Goal: Transaction & Acquisition: Download file/media

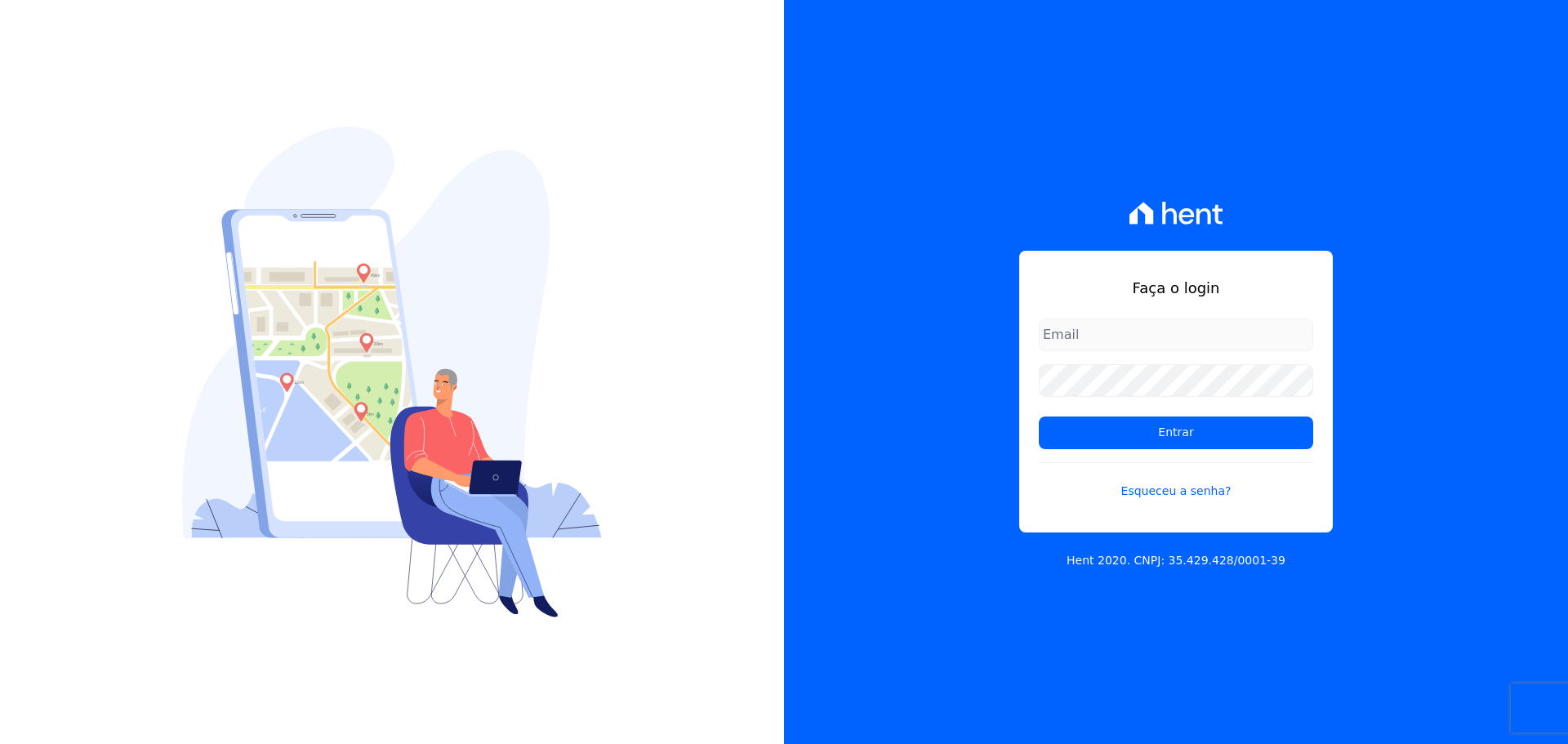
click at [1112, 315] on div "Faça o login Entrar Esqueceu a senha?" at bounding box center [1176, 392] width 313 height 282
click at [1113, 334] on input "email" at bounding box center [1176, 335] width 275 height 33
type input "nathalia@escritacontabil.com.br"
click at [1038, 417] on input "Entrar" at bounding box center [1176, 433] width 275 height 33
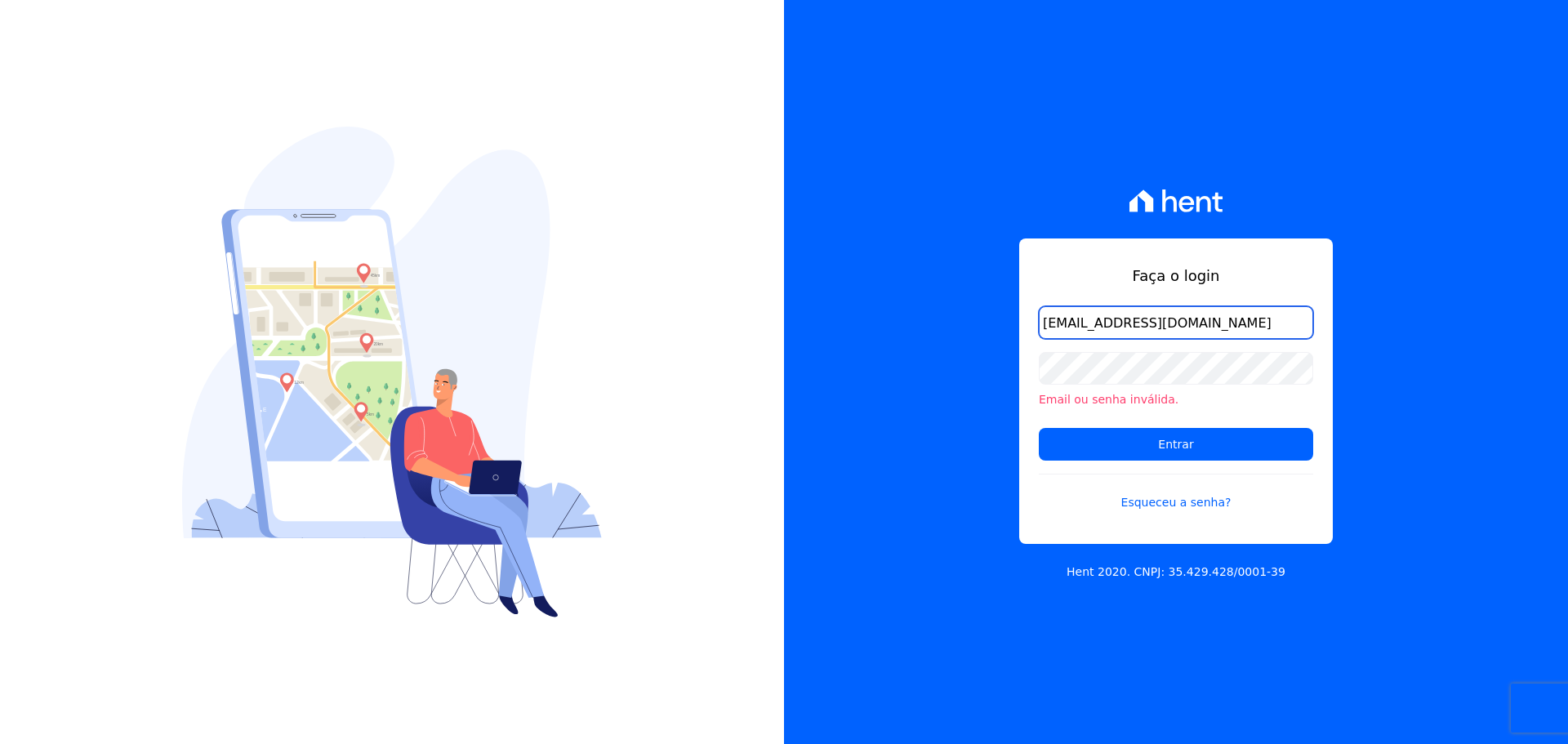
click at [1118, 325] on input "[EMAIL_ADDRESS][DOMAIN_NAME]" at bounding box center [1176, 323] width 275 height 33
drag, startPoint x: 1231, startPoint y: 316, endPoint x: 864, endPoint y: 323, distance: 367.1
click at [864, 324] on div "Faça o login nathalia@escritacontabil.com.br Email ou senha inválida. Entrar Es…" at bounding box center [1177, 372] width 784 height 744
click at [1080, 319] on input "email" at bounding box center [1176, 323] width 275 height 33
type input "ronaldo@escritacontabil.com.br"
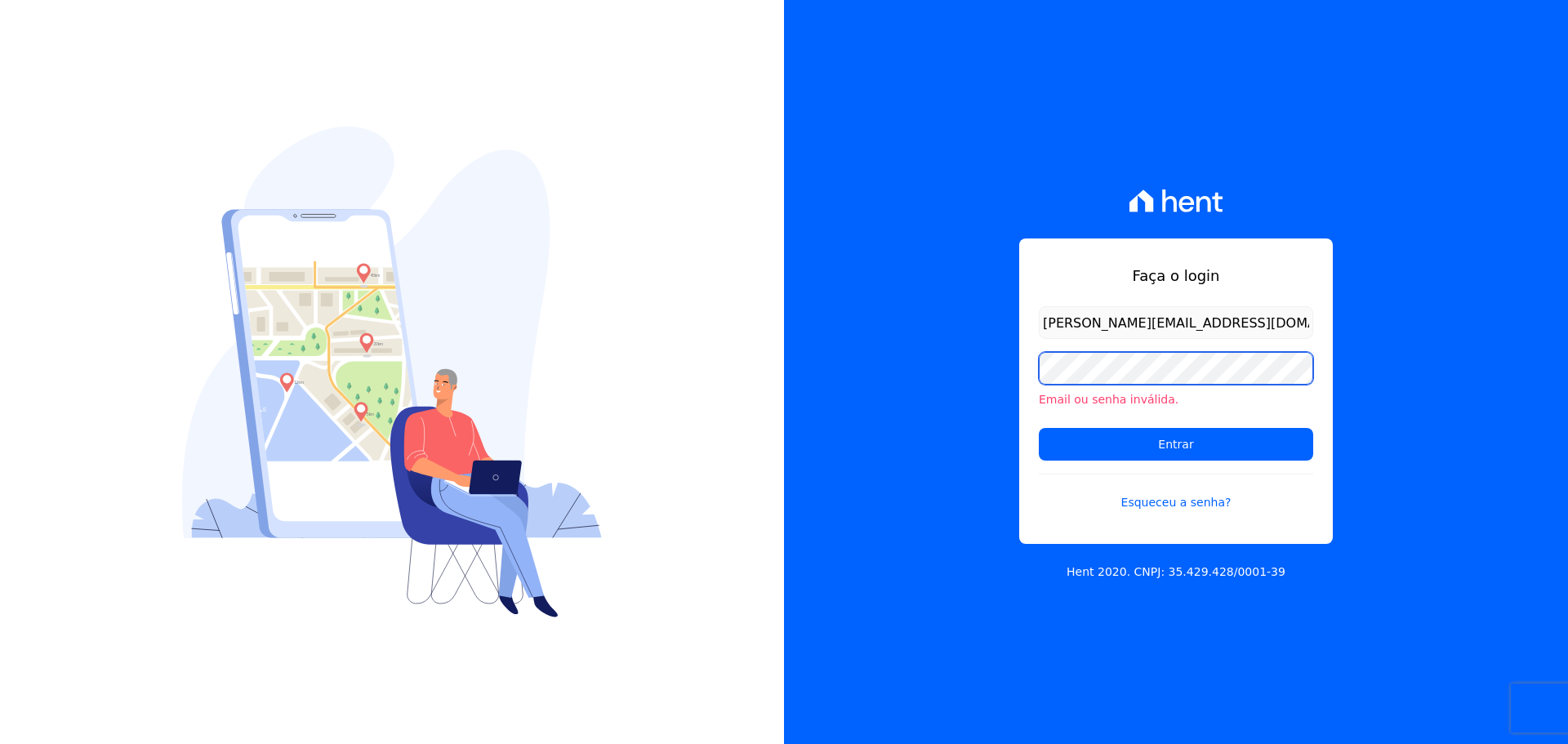
click at [1038, 428] on input "Entrar" at bounding box center [1176, 444] width 275 height 33
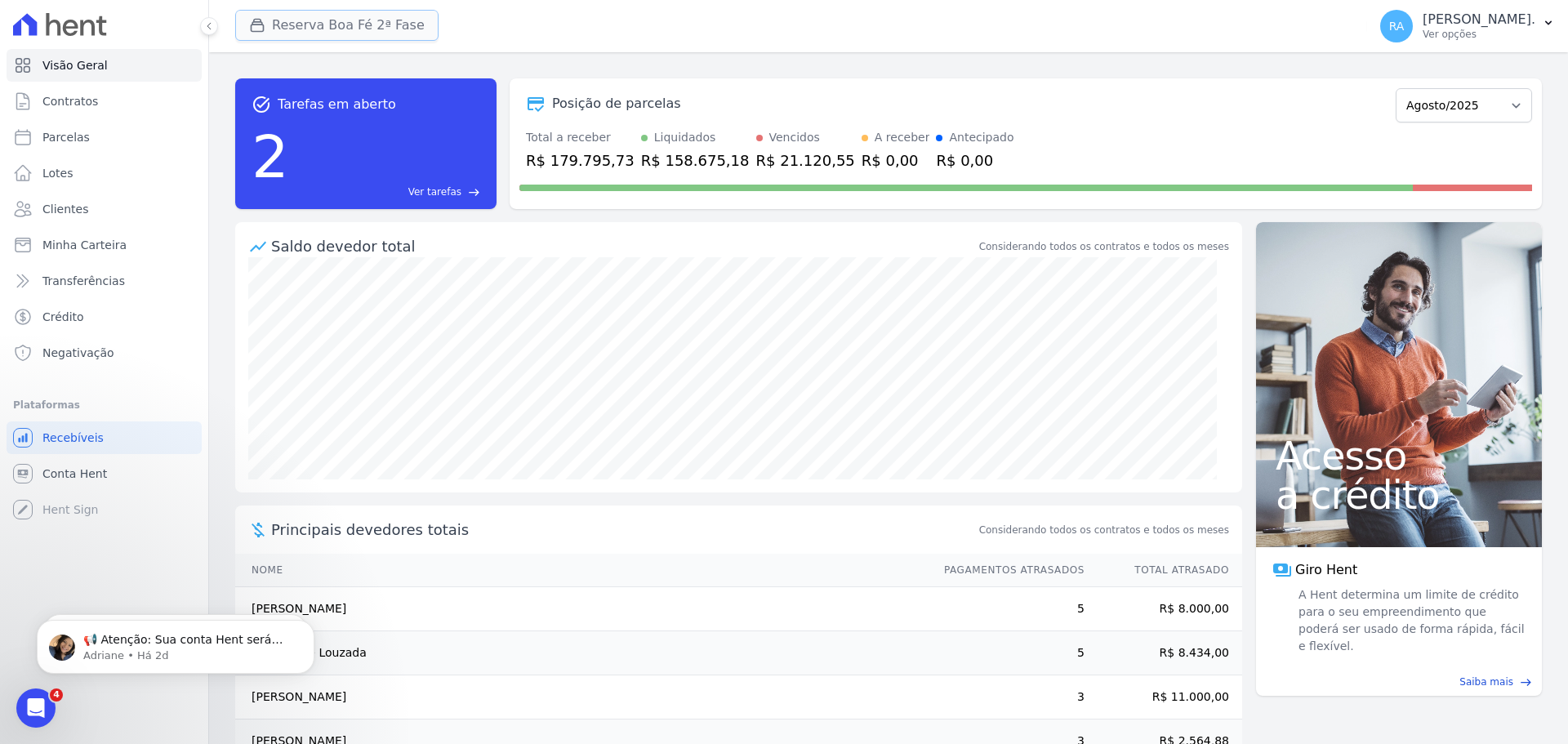
click at [348, 19] on button "Reserva Boa Fé 2ª Fase" at bounding box center [337, 24] width 203 height 31
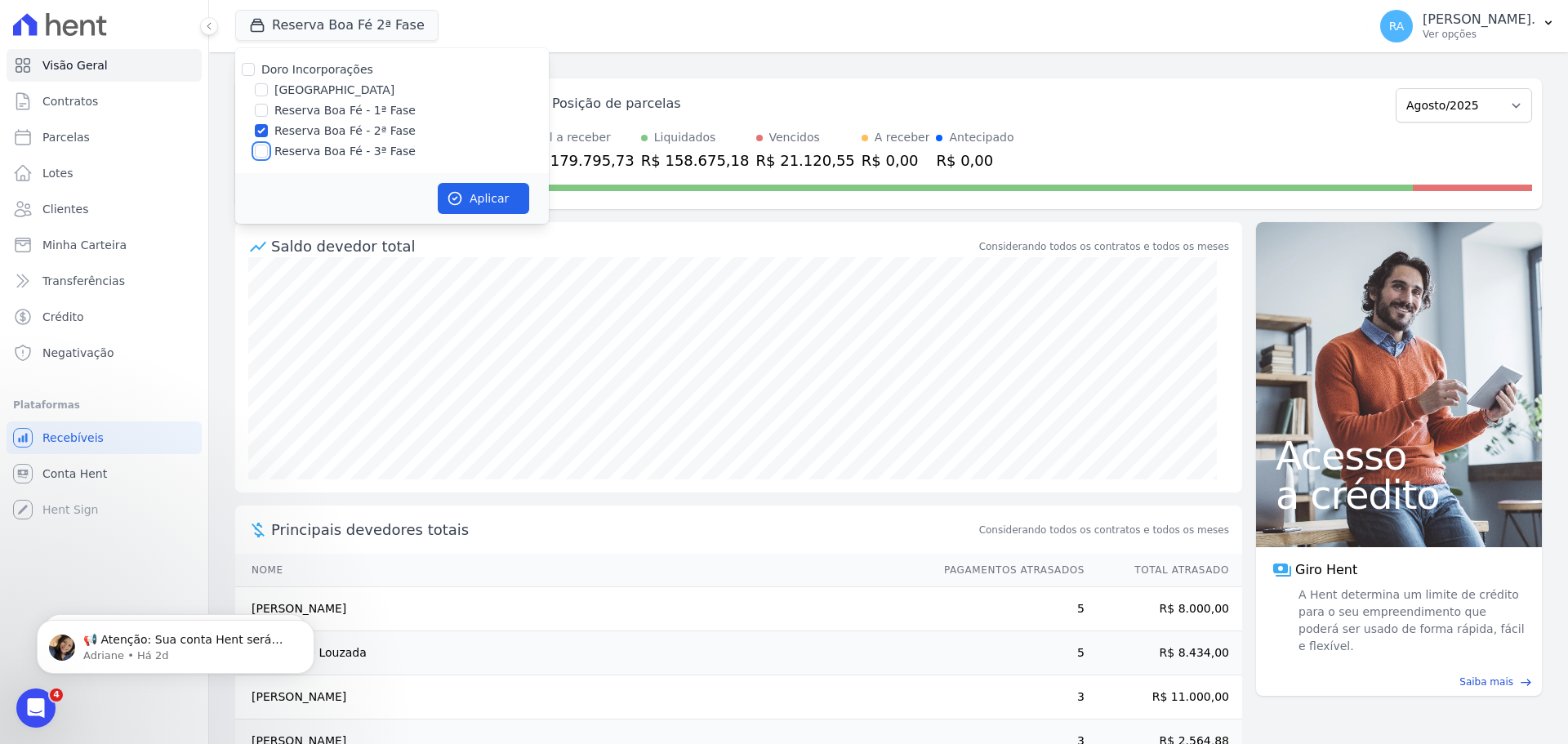
click at [258, 151] on input "Reserva Boa Fé - 3ª Fase" at bounding box center [261, 151] width 13 height 13
checkbox input "true"
click at [489, 200] on button "Aplicar" at bounding box center [483, 198] width 91 height 31
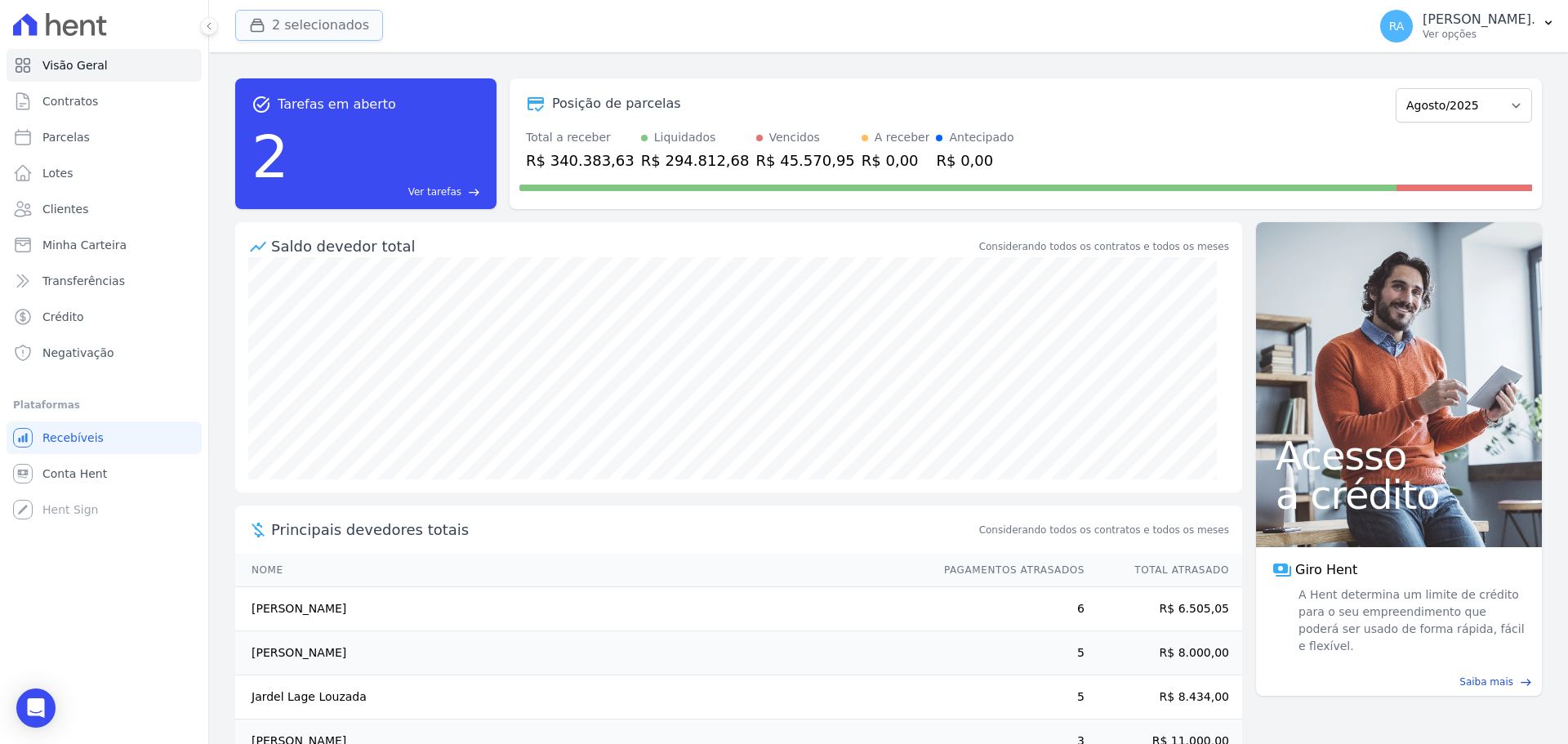
click at [325, 27] on button "2 selecionados" at bounding box center [309, 24] width 148 height 31
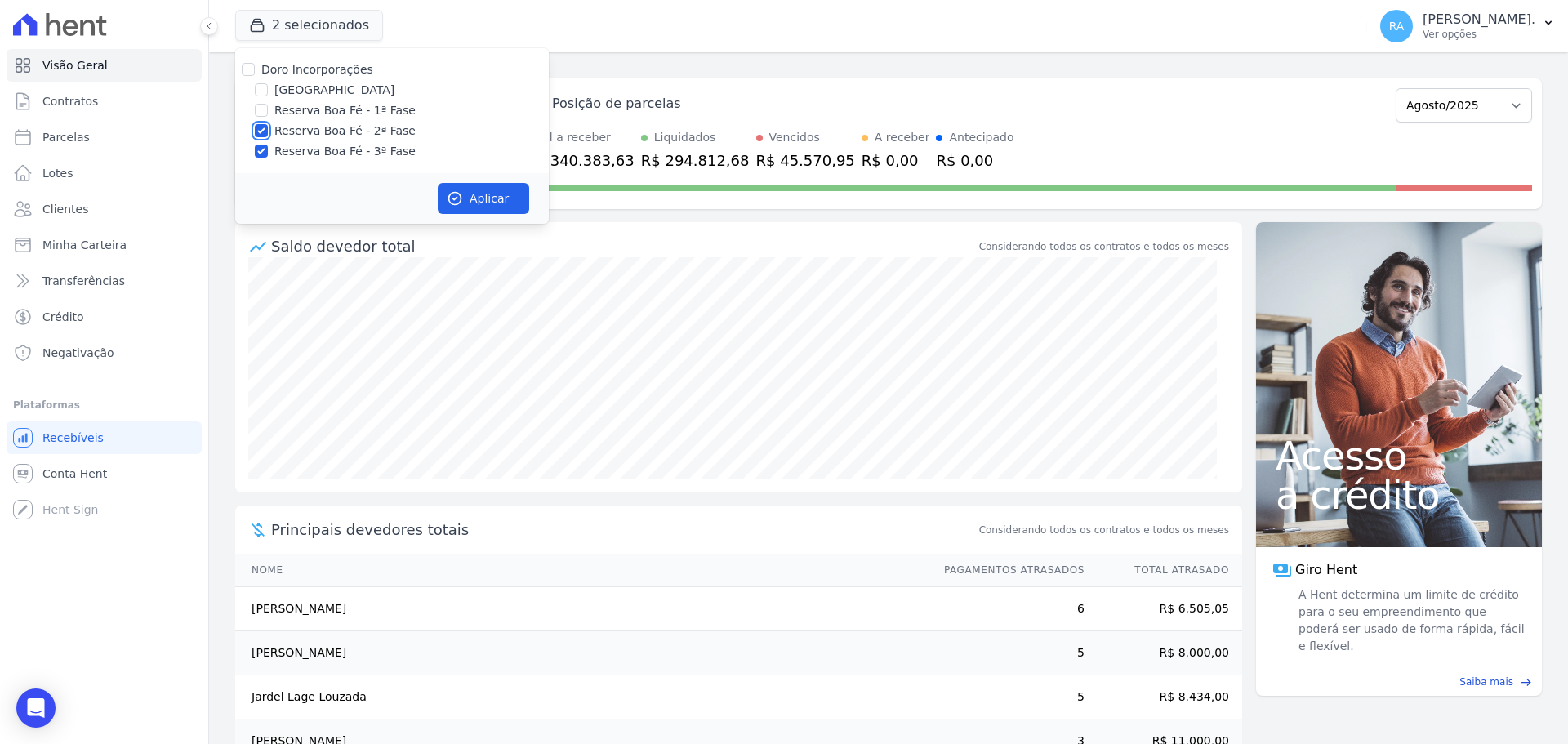
click at [261, 131] on input "Reserva Boa Fé - 2ª Fase" at bounding box center [261, 131] width 13 height 13
checkbox input "false"
click at [459, 192] on icon "button" at bounding box center [454, 198] width 16 height 16
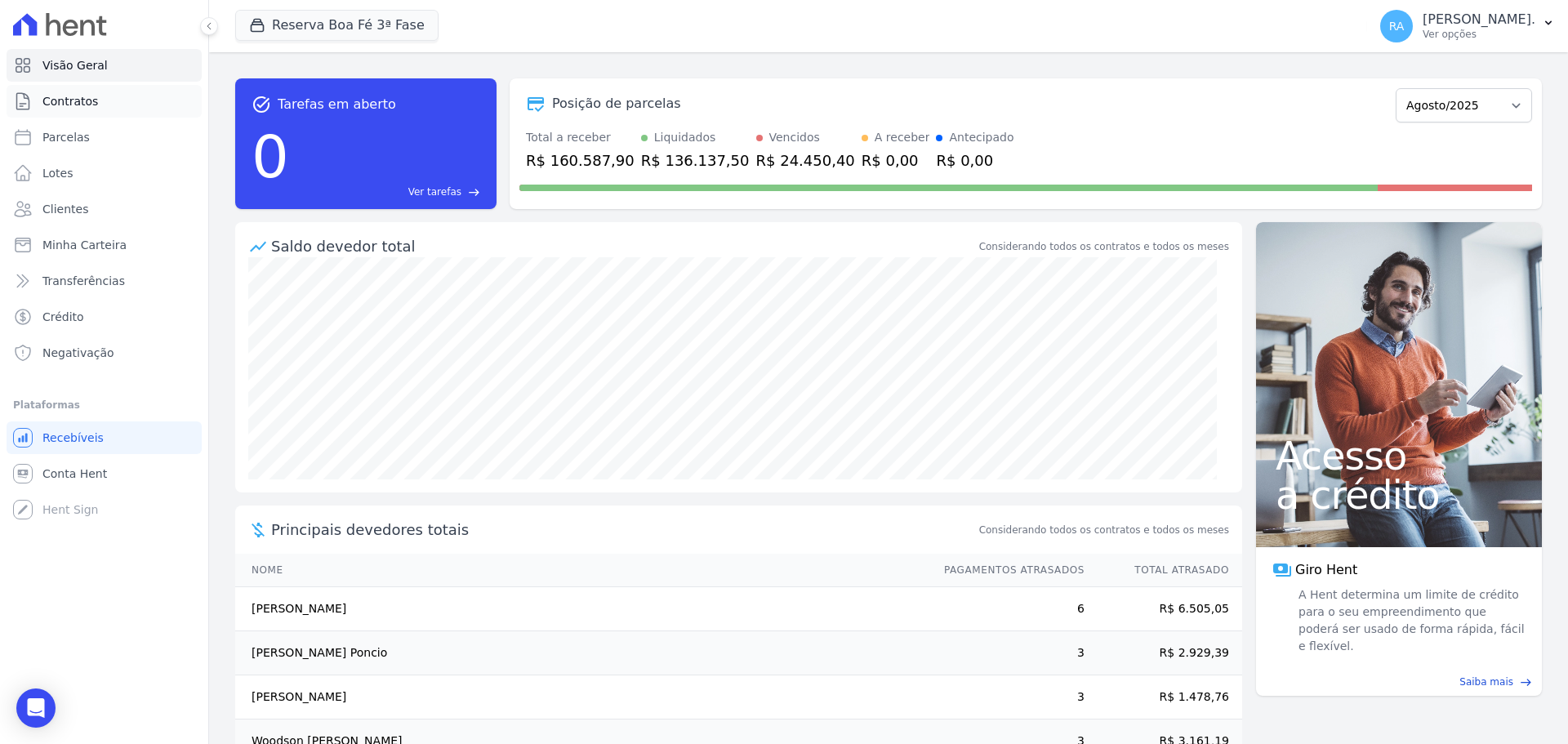
click at [71, 103] on span "Contratos" at bounding box center [70, 101] width 55 height 16
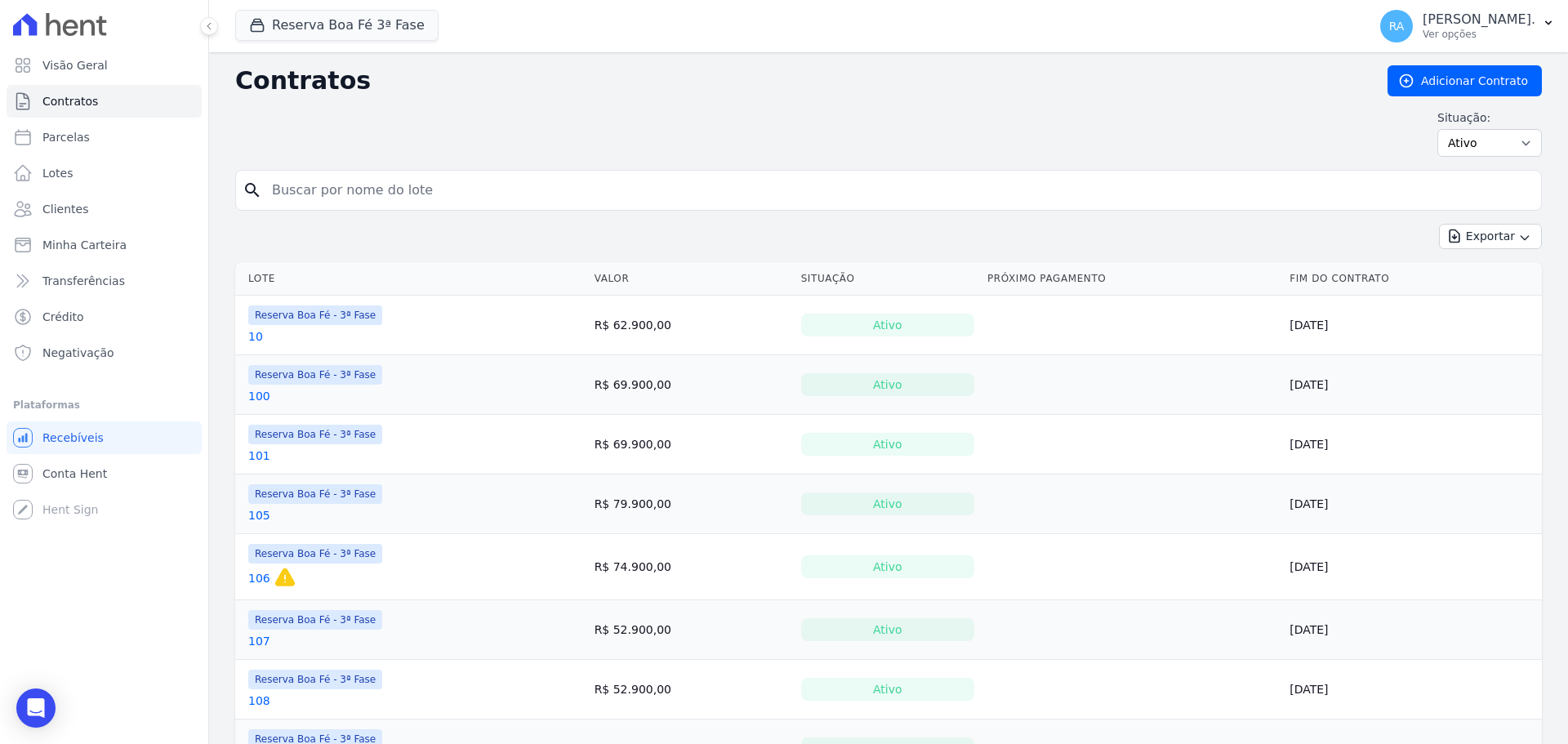
click at [255, 340] on link "10" at bounding box center [256, 336] width 15 height 16
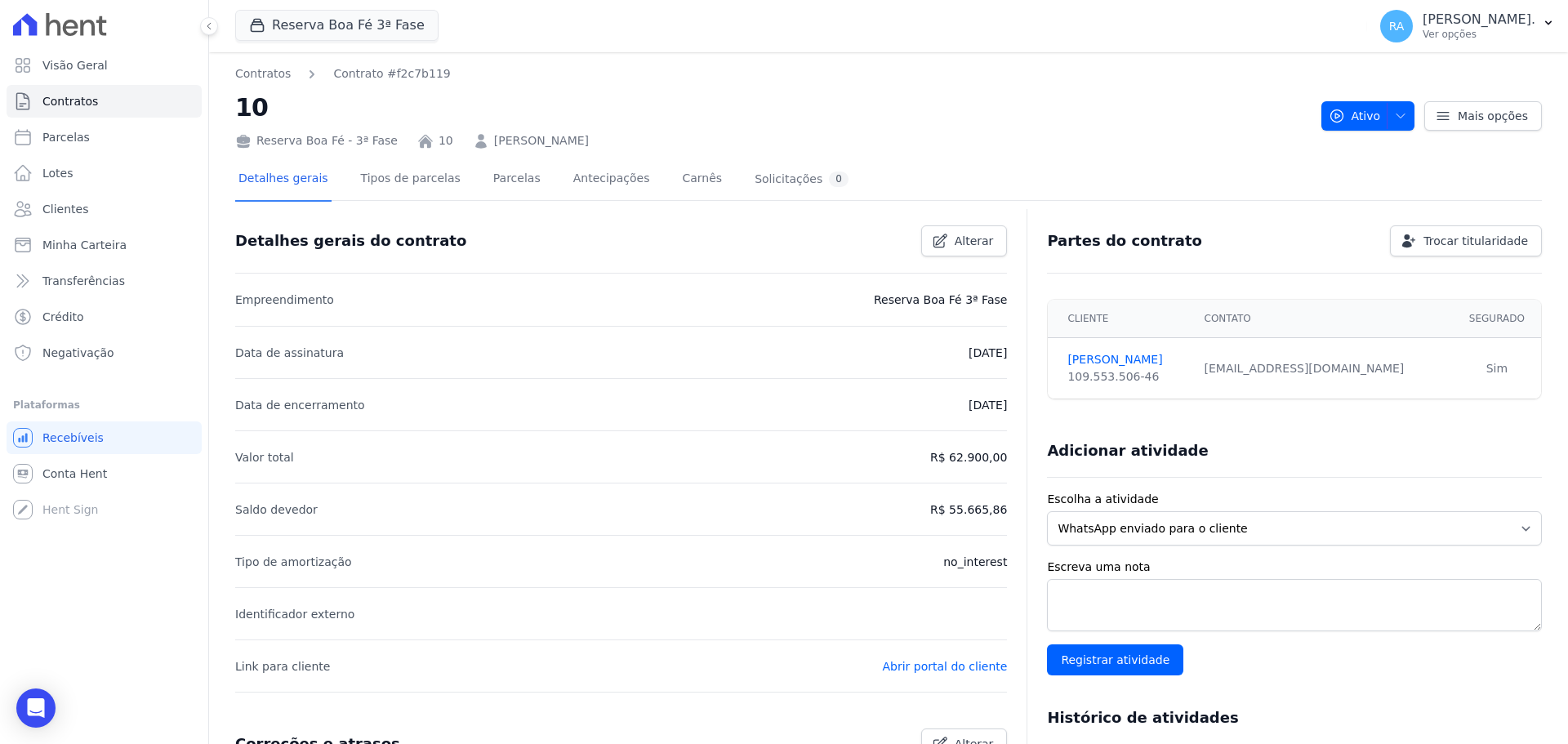
drag, startPoint x: 469, startPoint y: 145, endPoint x: 615, endPoint y: 146, distance: 146.0
click at [615, 146] on div "Reserva Boa Fé - 3ª Fase 10 [PERSON_NAME]" at bounding box center [771, 137] width 1073 height 24
copy link "[PERSON_NAME]"
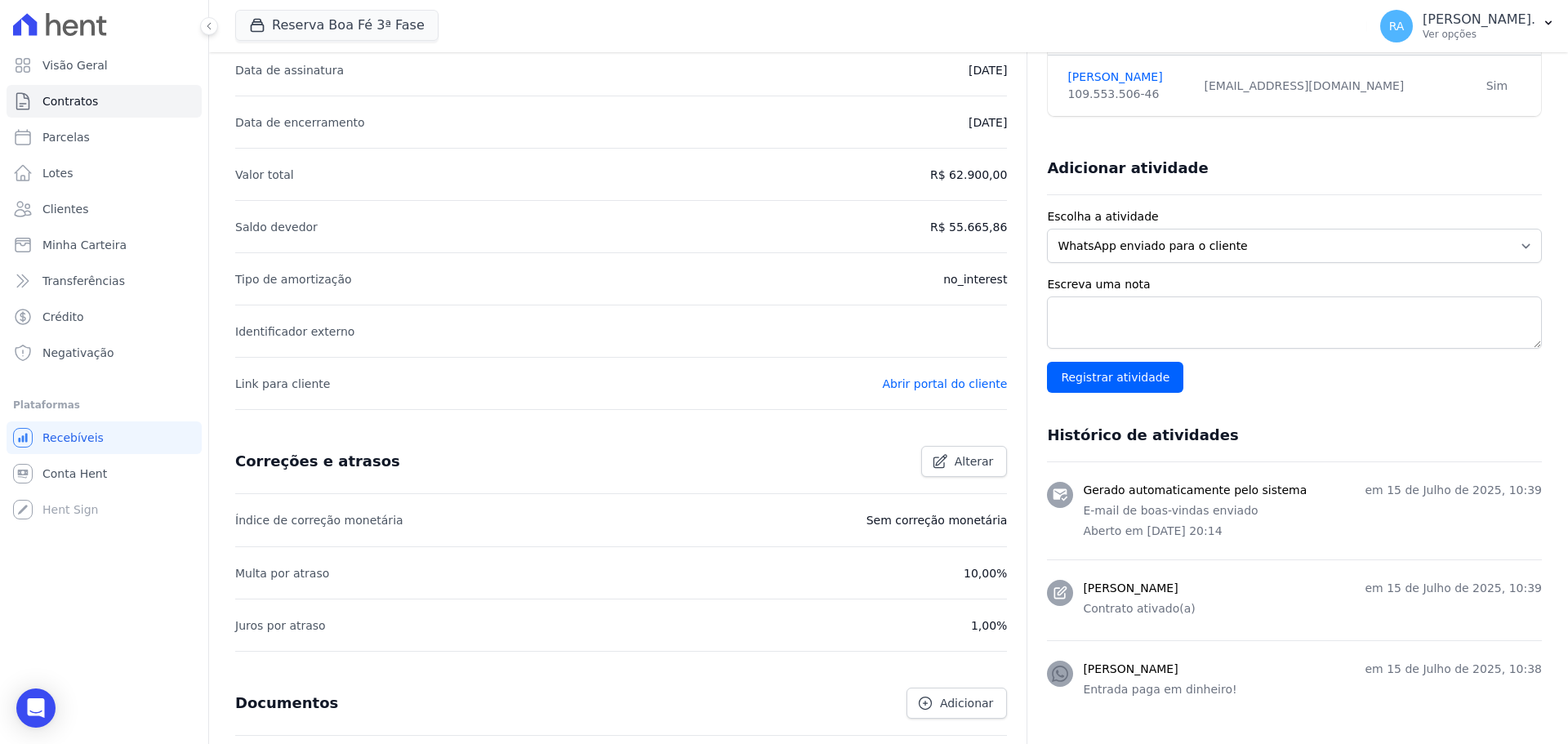
scroll to position [461, 0]
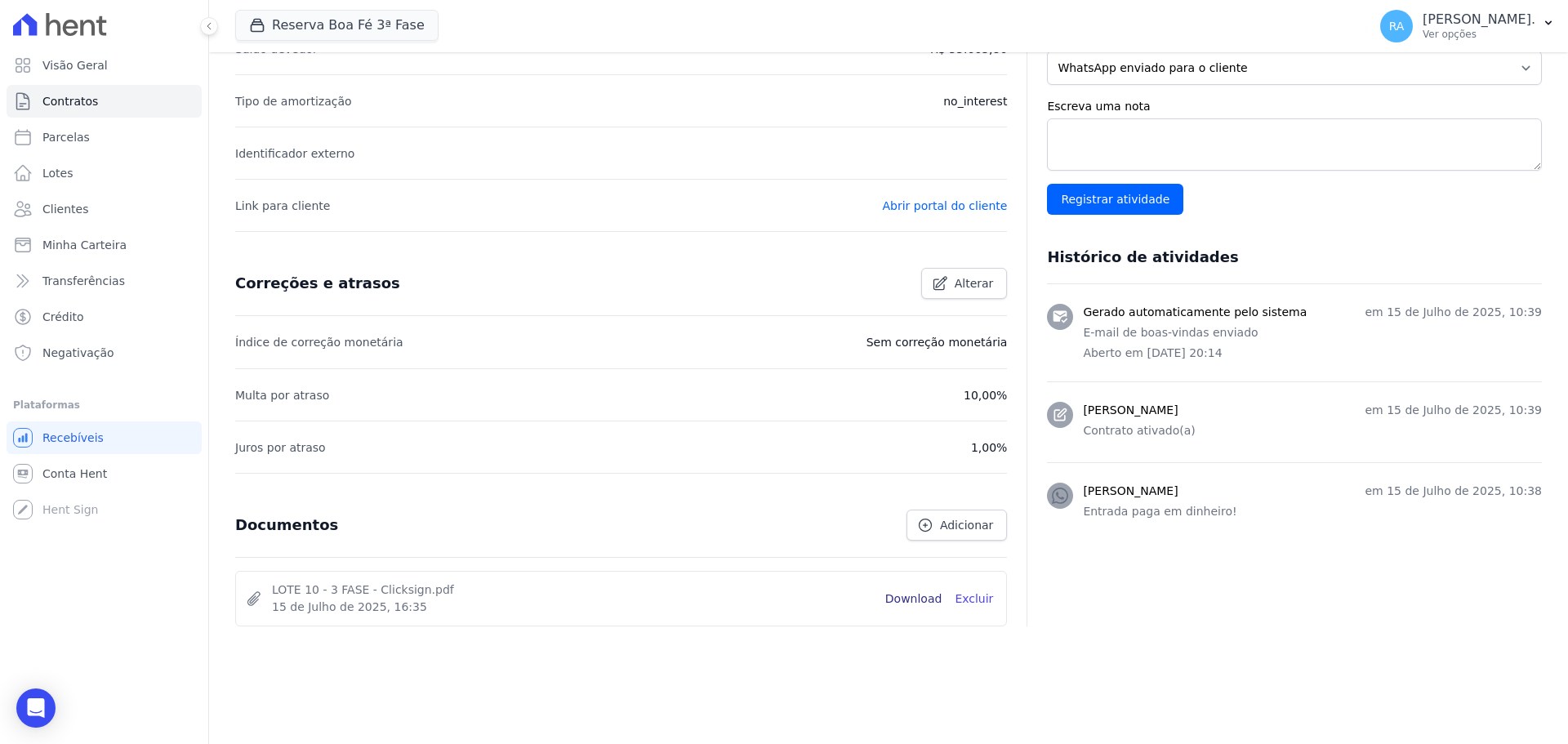
click at [911, 596] on link "Download" at bounding box center [913, 599] width 57 height 17
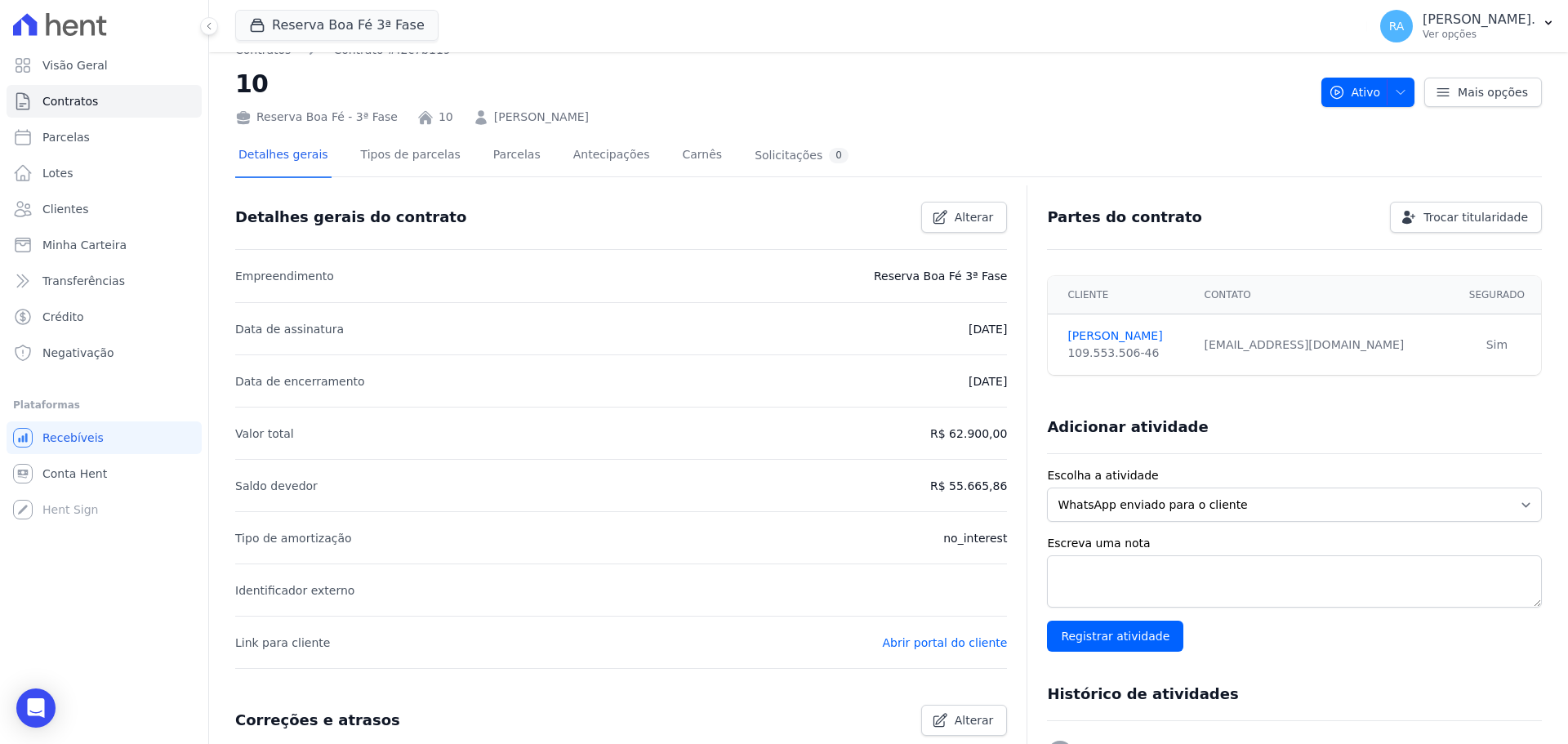
scroll to position [0, 0]
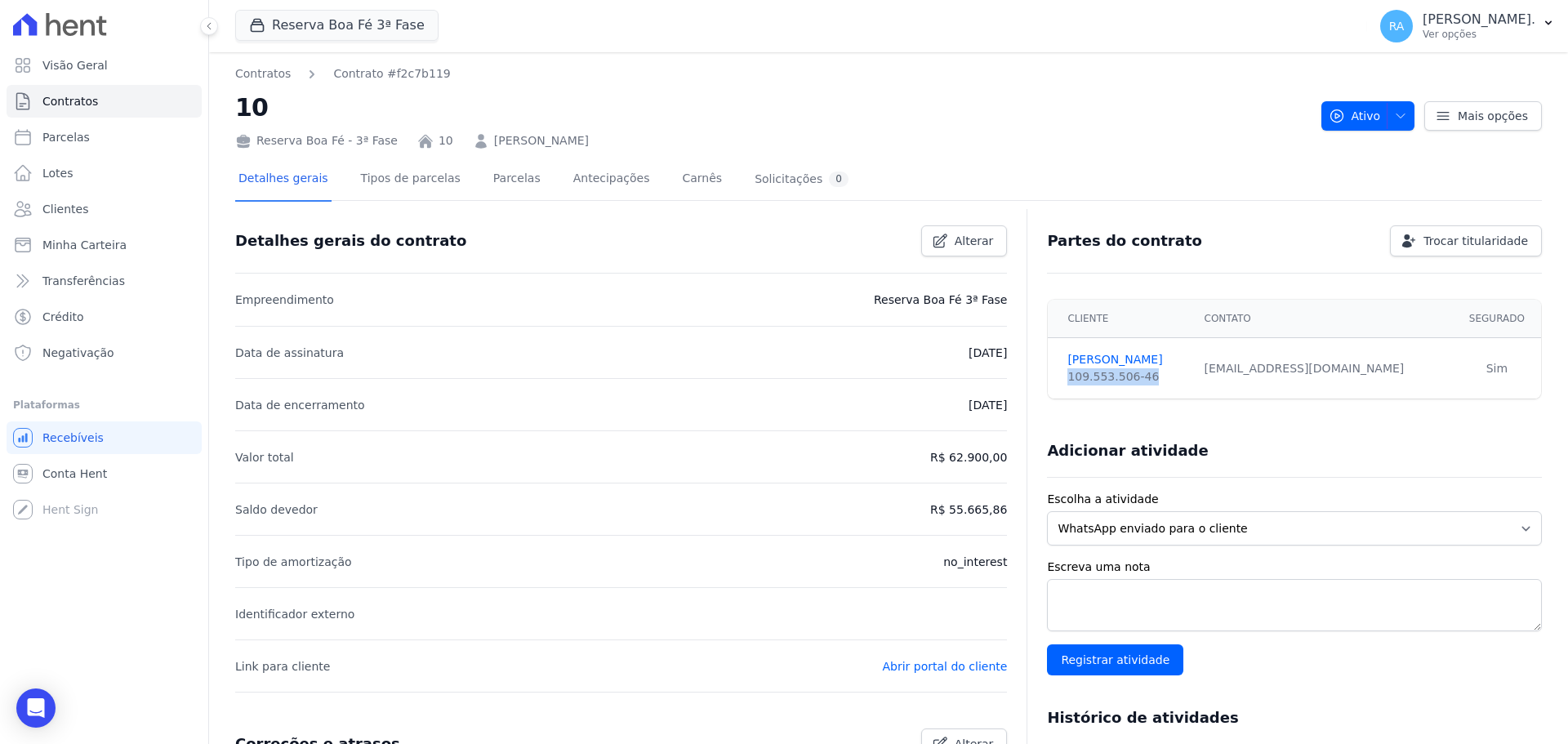
drag, startPoint x: 1141, startPoint y: 376, endPoint x: 1061, endPoint y: 381, distance: 80.2
click at [1068, 381] on div "109.553.506-46" at bounding box center [1126, 377] width 117 height 17
copy div "109.553.506-46"
